Goal: Check status: Check status

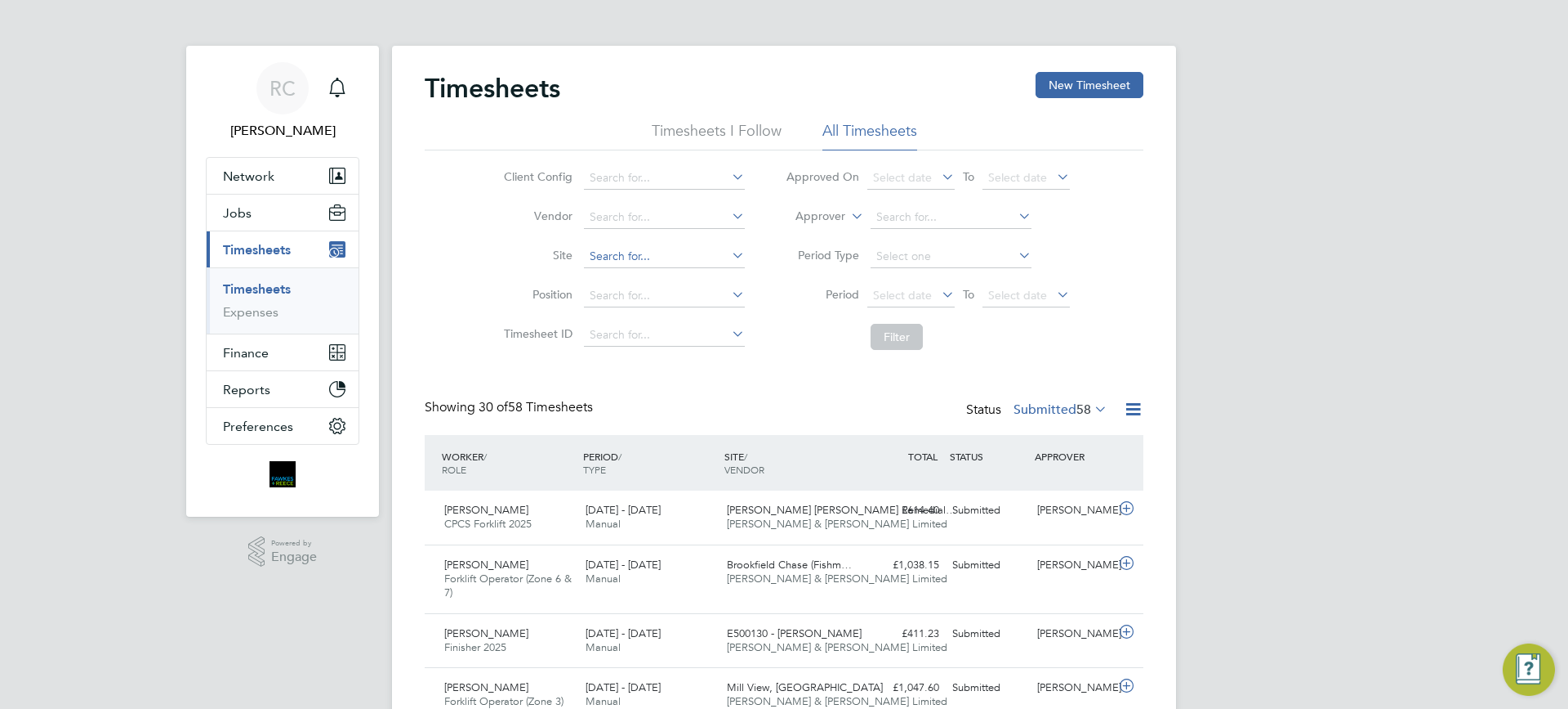
click at [625, 257] on input at bounding box center [664, 256] width 161 height 23
click at [654, 273] on li "[GEOGRAPHIC_DATA]" at bounding box center [663, 279] width 163 height 22
type input "[GEOGRAPHIC_DATA]"
click at [888, 290] on span "Select date" at bounding box center [903, 295] width 59 height 14
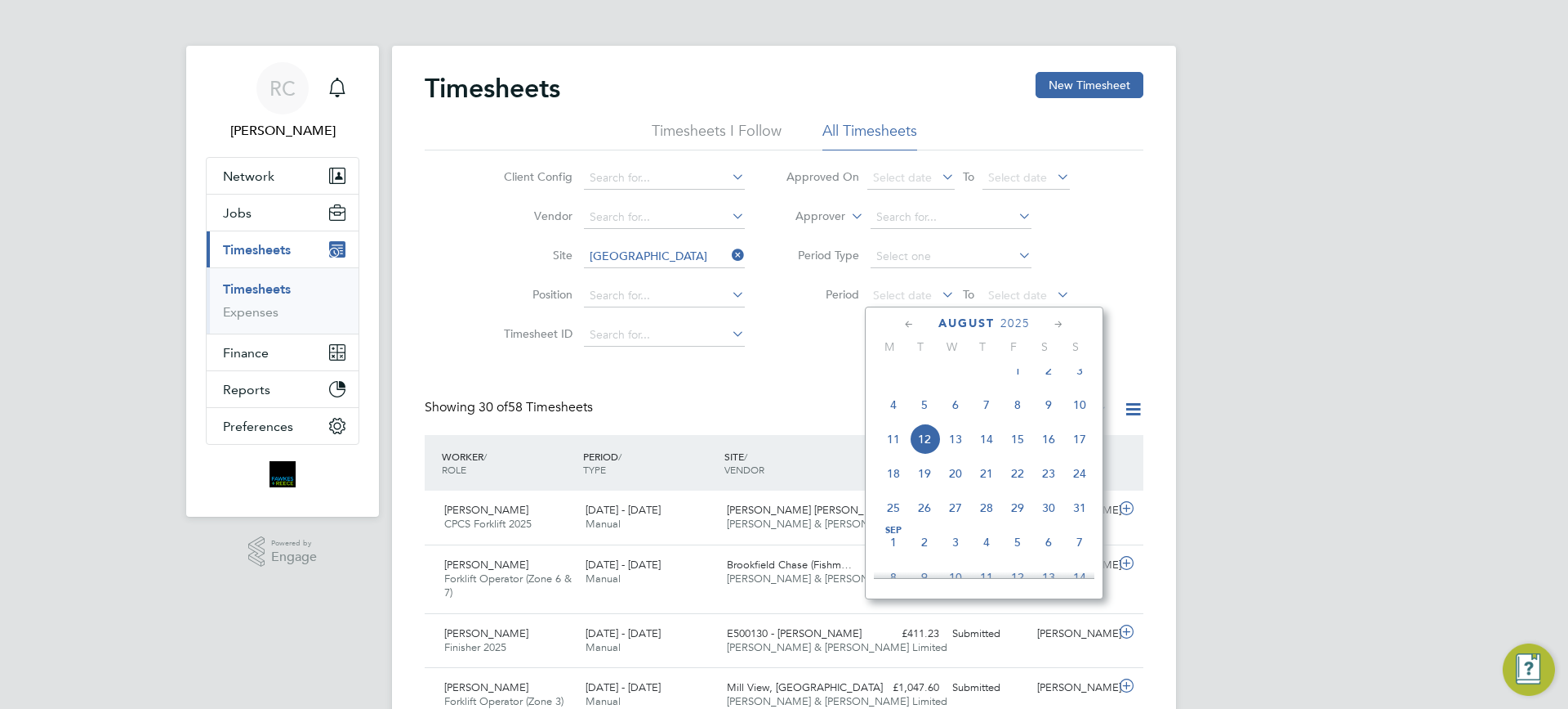
click at [892, 420] on span "4" at bounding box center [893, 404] width 31 height 31
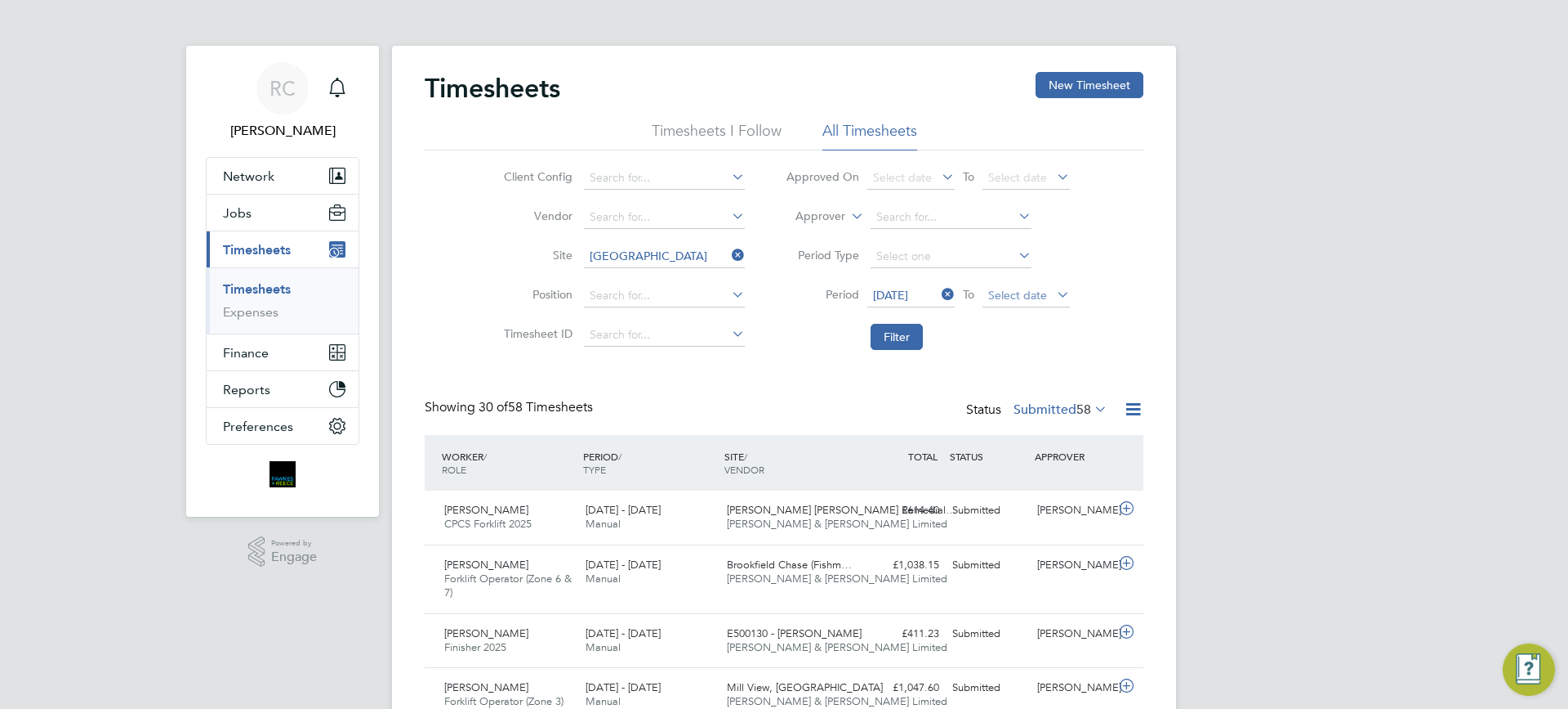
click at [1011, 288] on span "Select date" at bounding box center [1018, 295] width 59 height 14
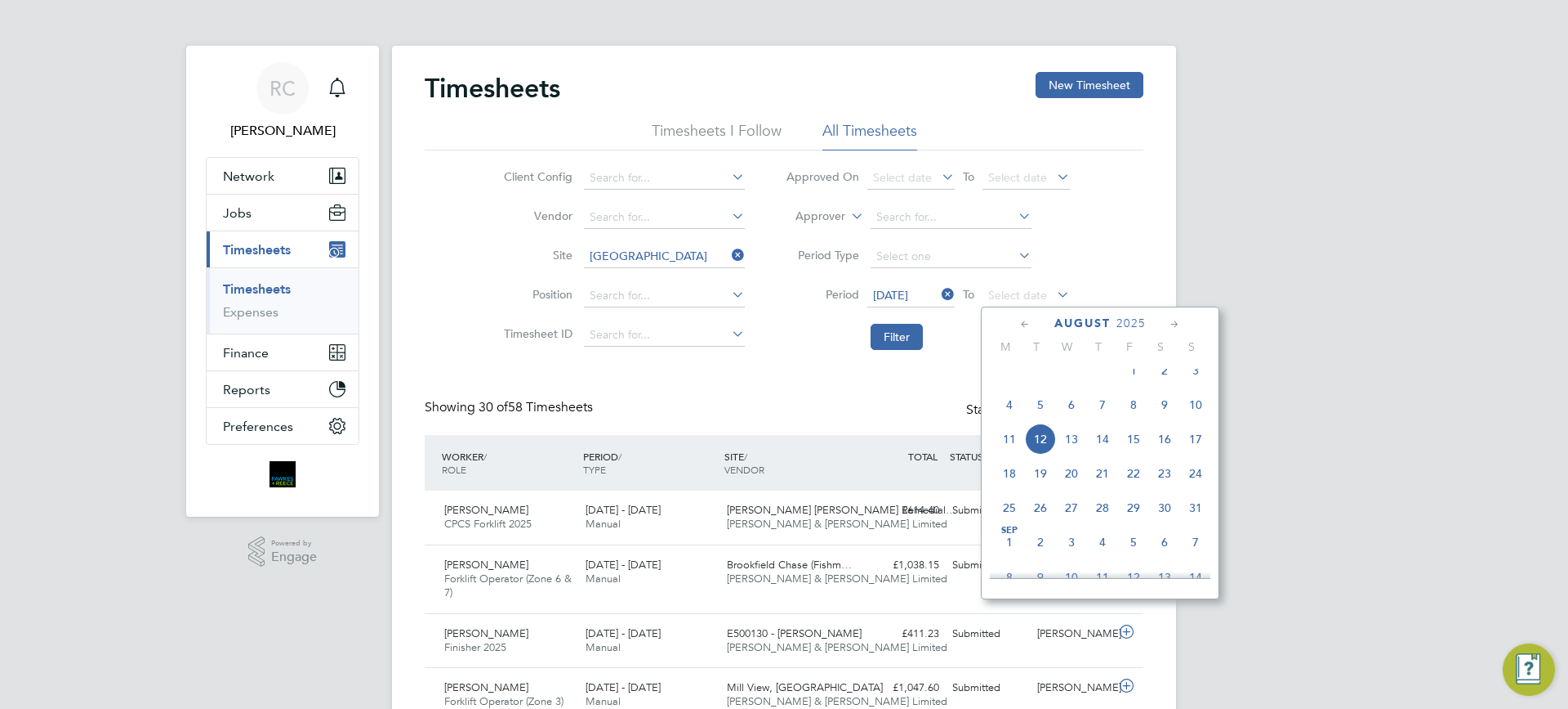
click at [1201, 420] on span "10" at bounding box center [1195, 404] width 31 height 31
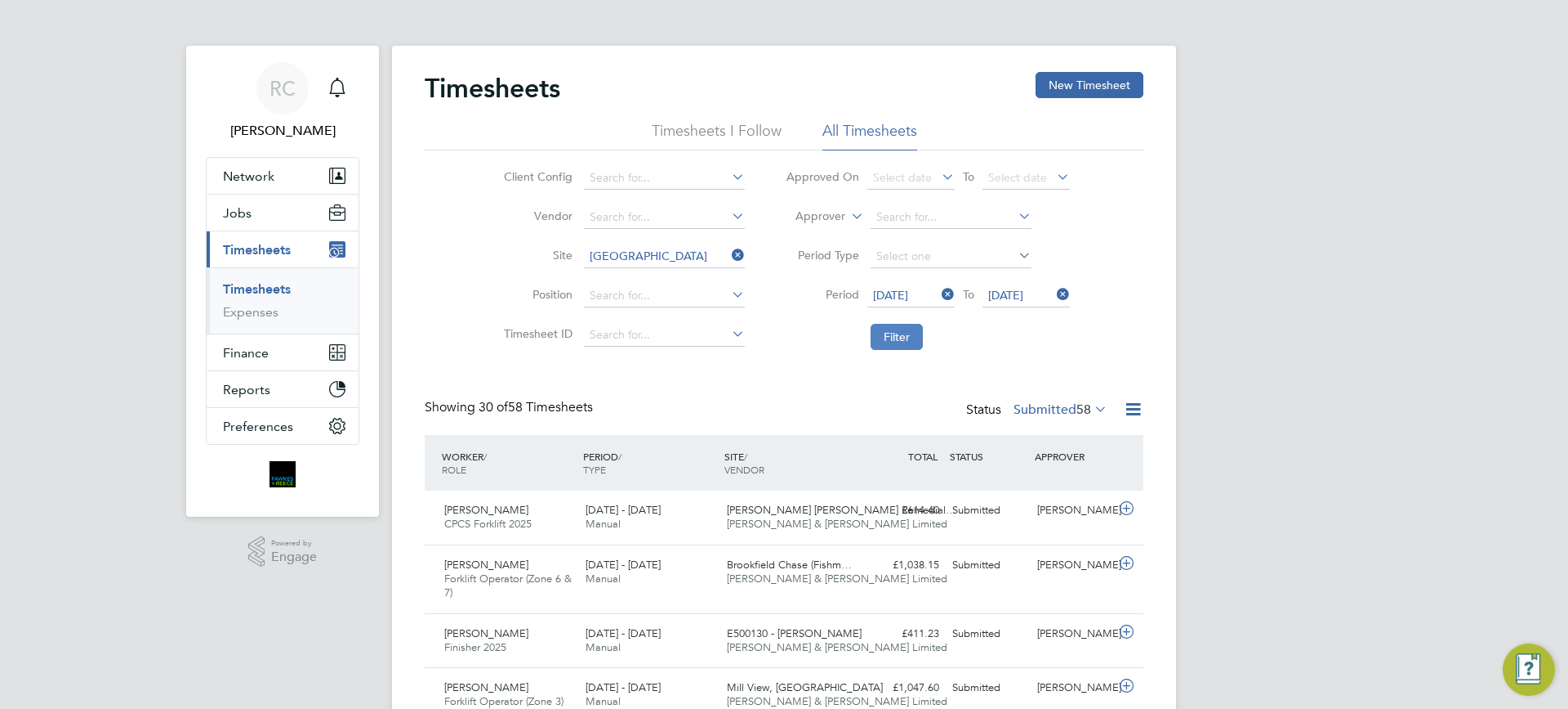
click at [889, 333] on button "Filter" at bounding box center [897, 336] width 52 height 26
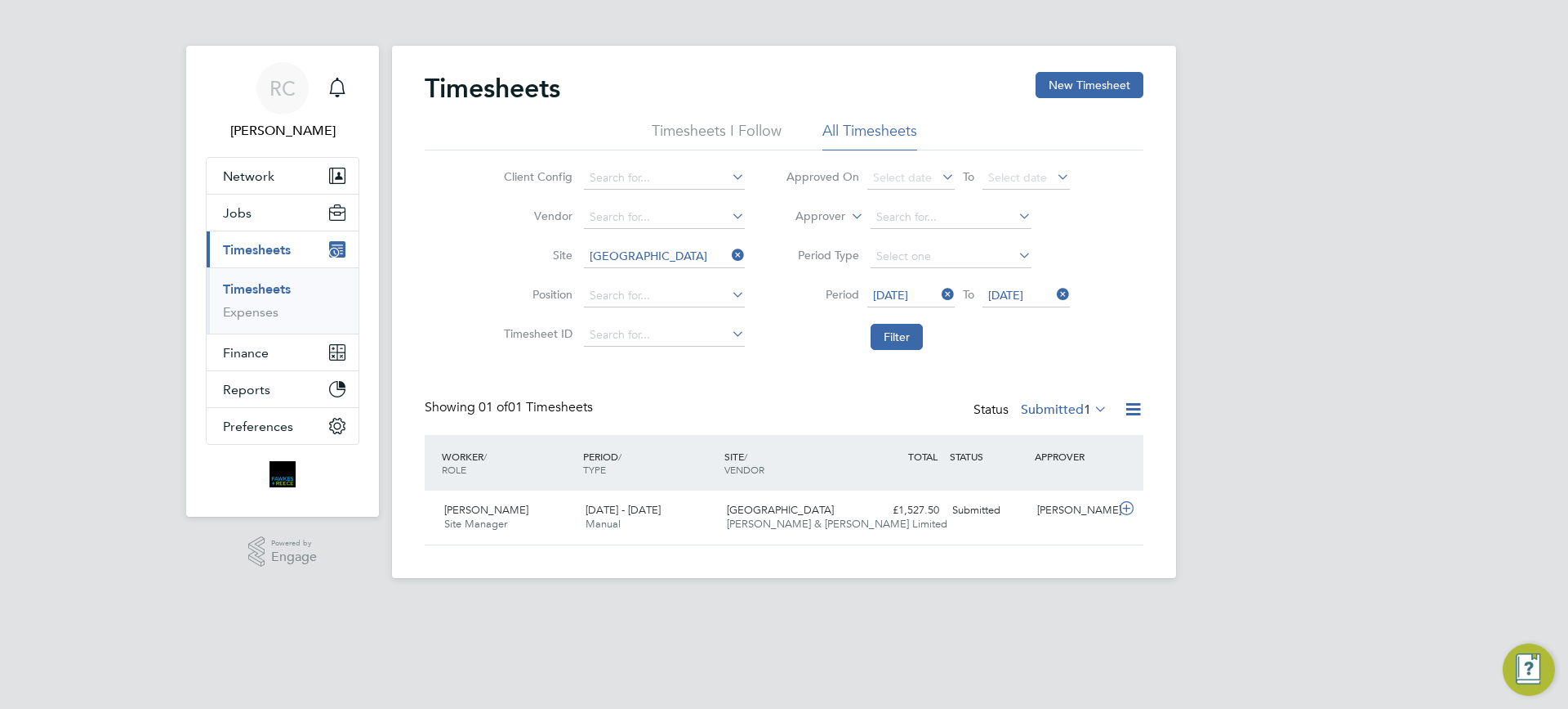
click at [1070, 400] on div "Status Submitted 1" at bounding box center [1042, 410] width 137 height 23
click at [1073, 406] on label "Submitted 1" at bounding box center [1064, 409] width 87 height 16
click at [1309, 389] on div "RC [PERSON_NAME] Notifications Applications: Network Team Members Businesses Si…" at bounding box center [784, 302] width 1568 height 604
